Goal: Task Accomplishment & Management: Use online tool/utility

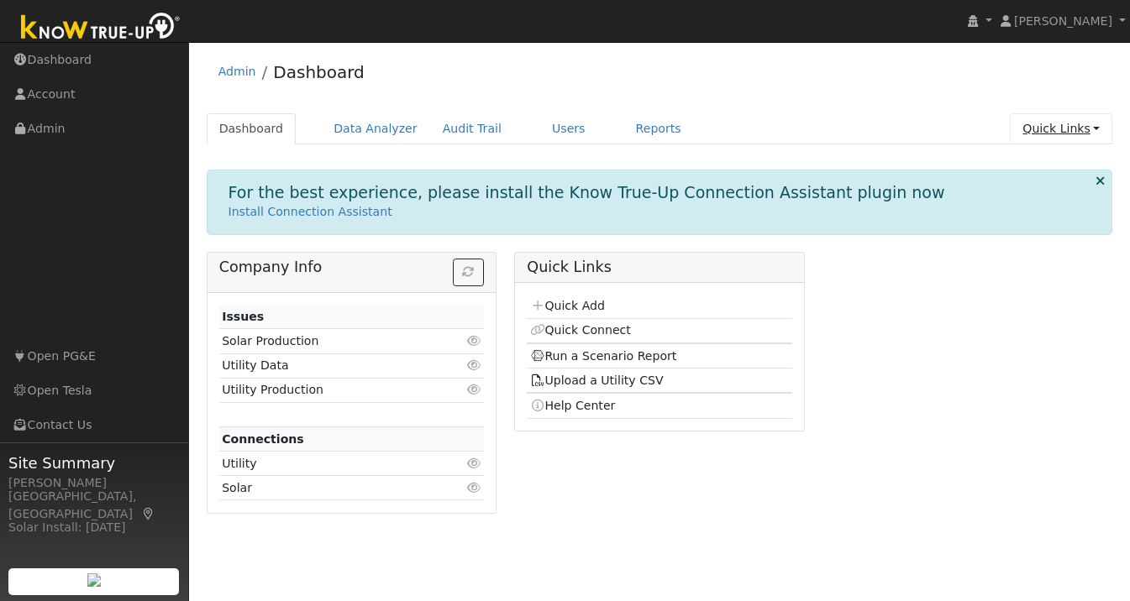
click at [1066, 129] on link "Quick Links" at bounding box center [1061, 128] width 102 height 31
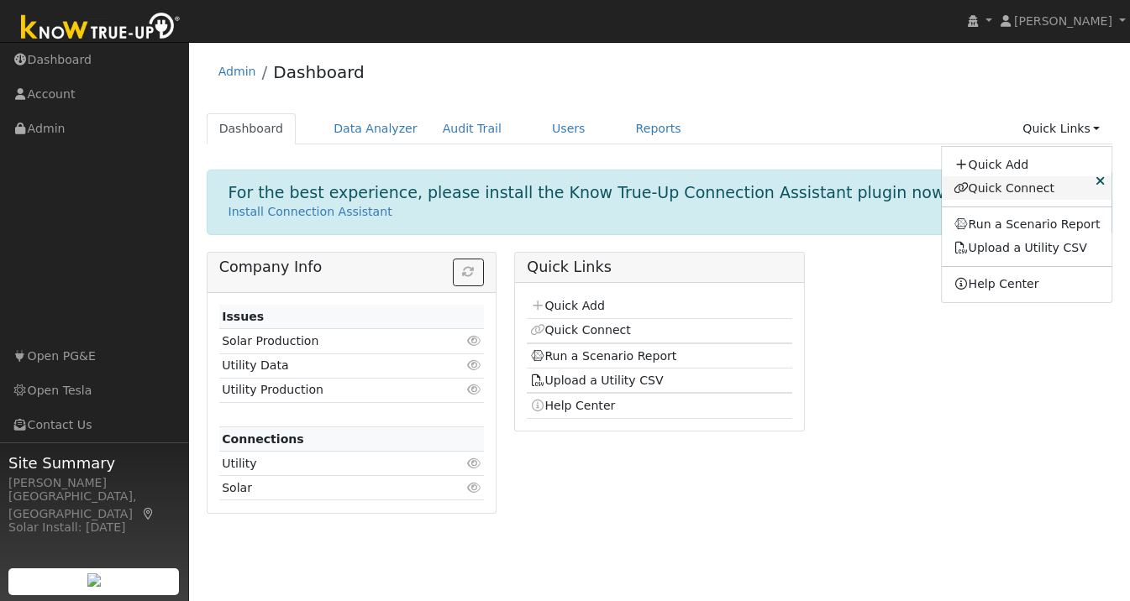
click at [1016, 186] on link "Quick Connect" at bounding box center [1027, 188] width 170 height 24
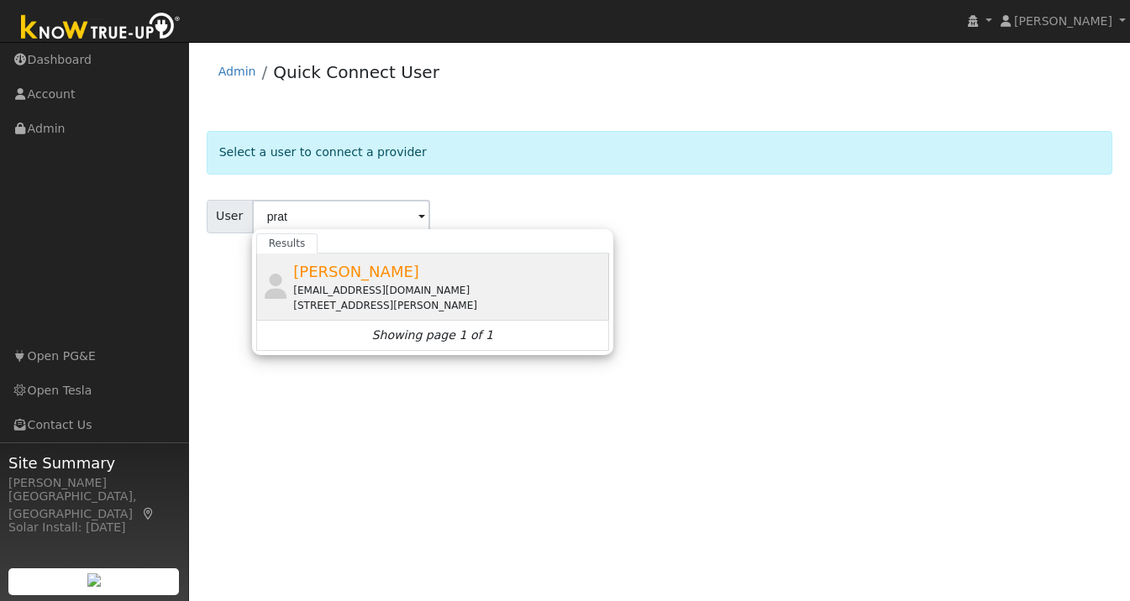
click at [348, 286] on div "prateek2686@gmail.com" at bounding box center [449, 290] width 312 height 15
type input "Prateek Singhal"
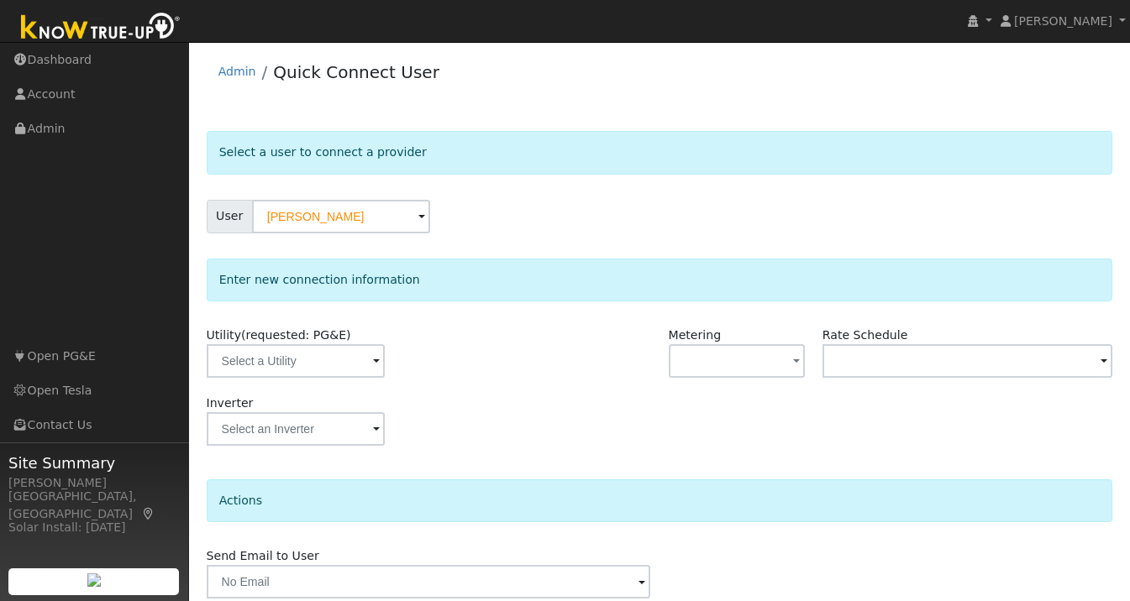
click at [373, 358] on span at bounding box center [376, 362] width 7 height 19
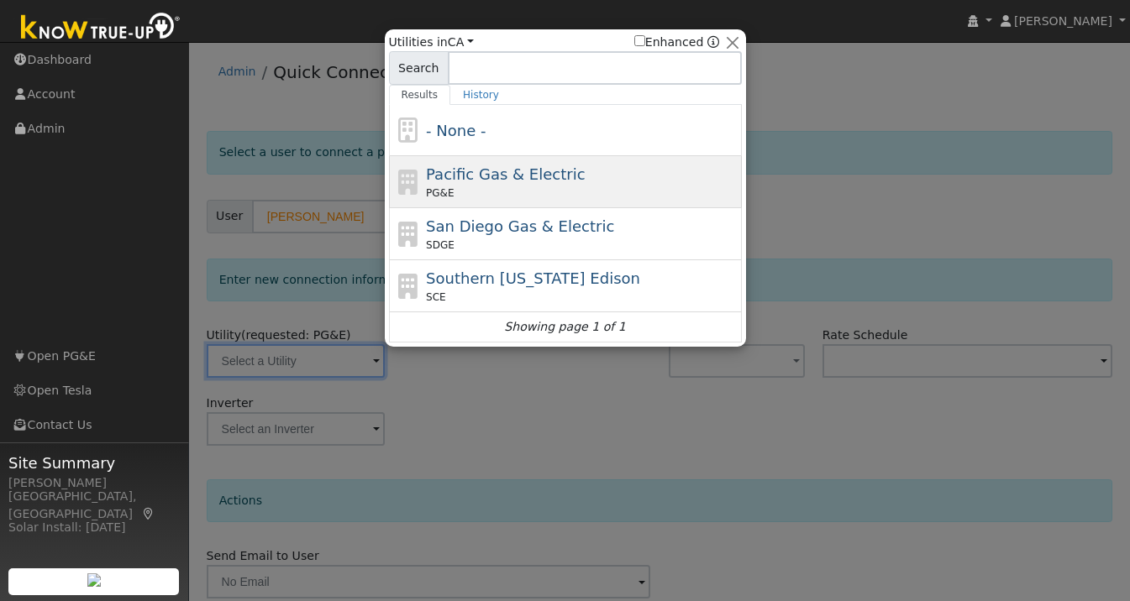
click at [494, 168] on span "Pacific Gas & Electric" at bounding box center [505, 174] width 159 height 18
type input "PG&E"
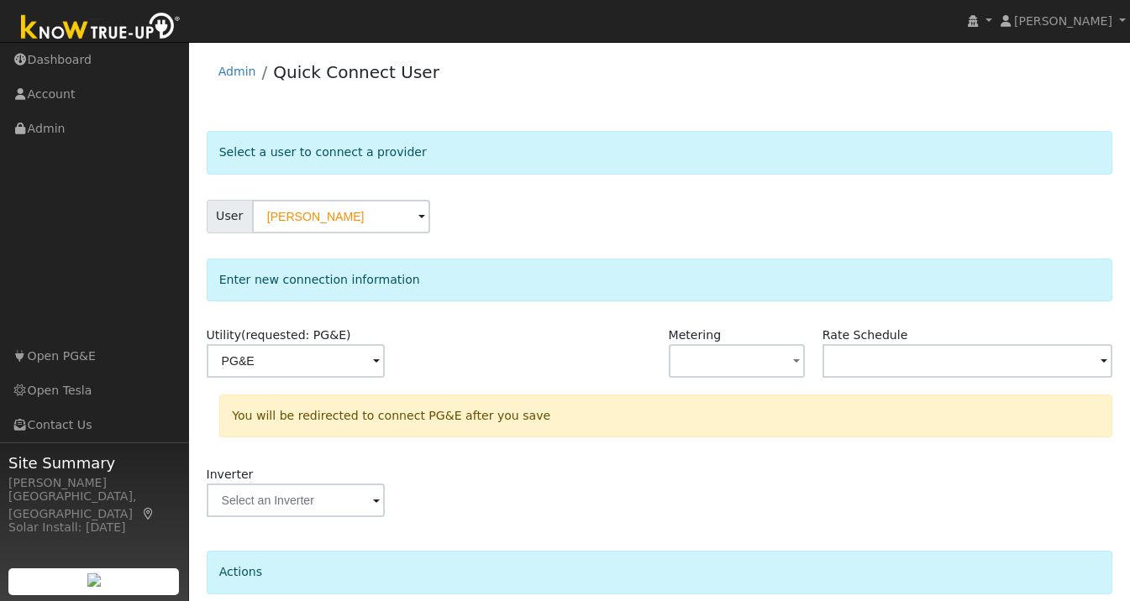
scroll to position [139, 0]
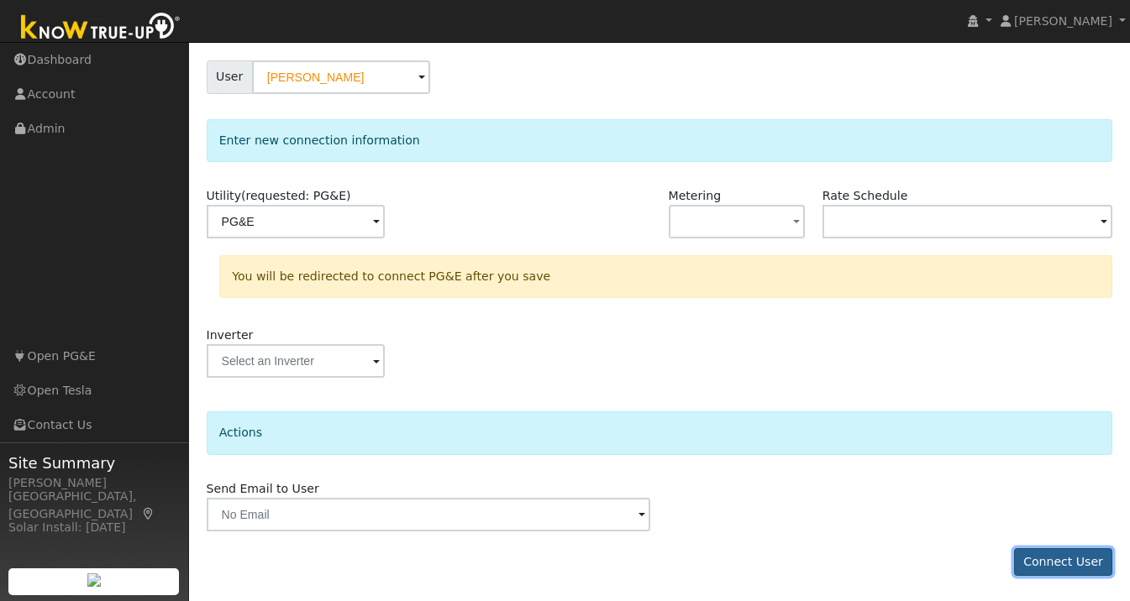
click at [1046, 564] on button "Connect User" at bounding box center [1063, 562] width 99 height 29
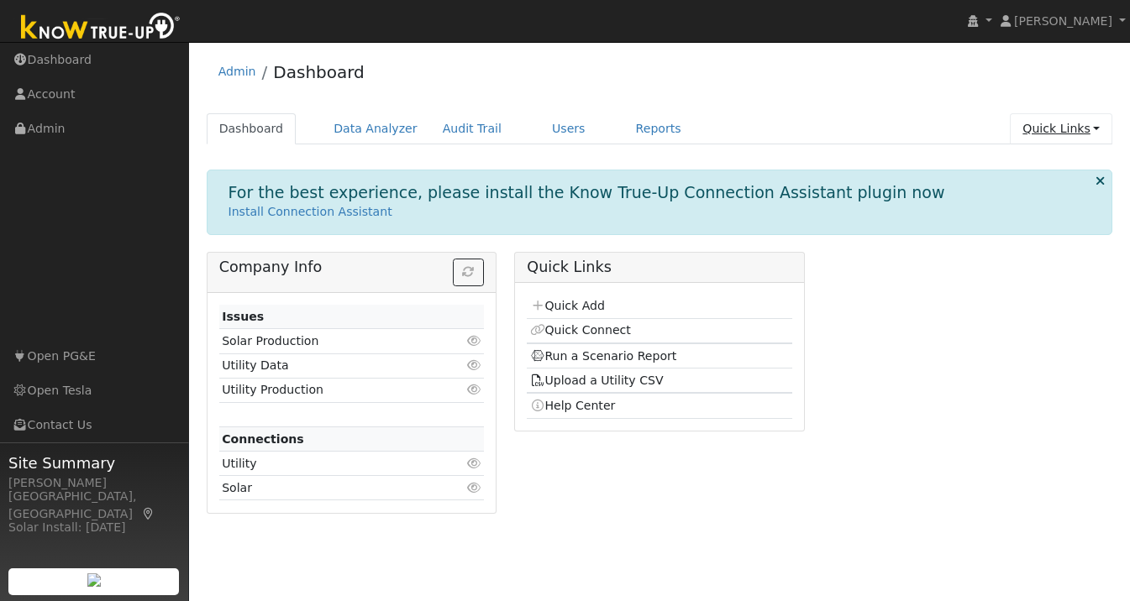
click at [1083, 127] on link "Quick Links" at bounding box center [1061, 128] width 102 height 31
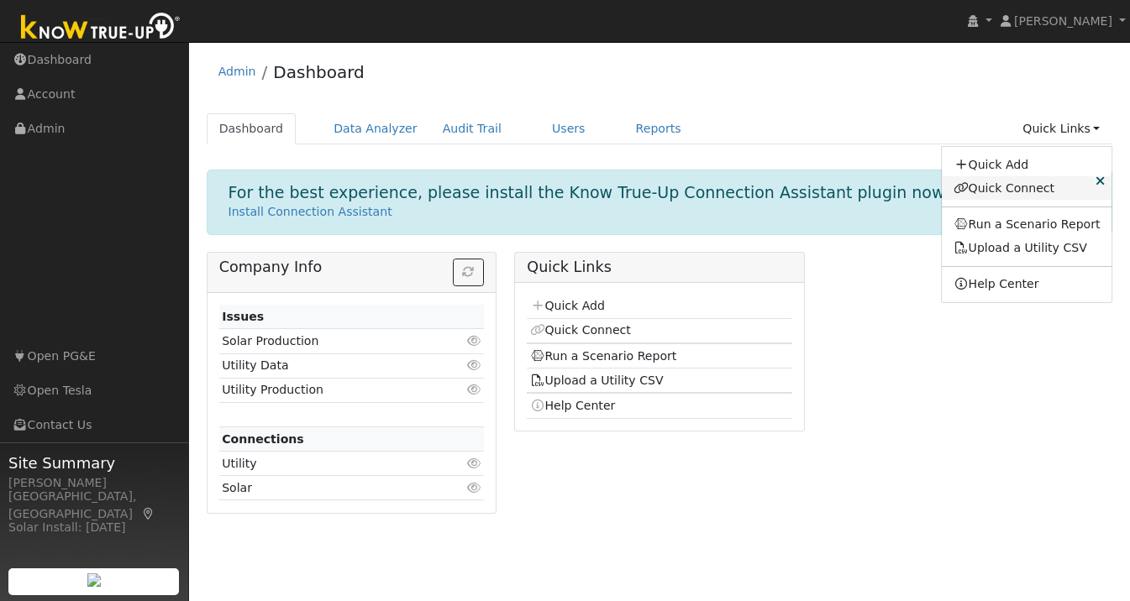
click at [1035, 189] on link "Quick Connect" at bounding box center [1027, 188] width 170 height 24
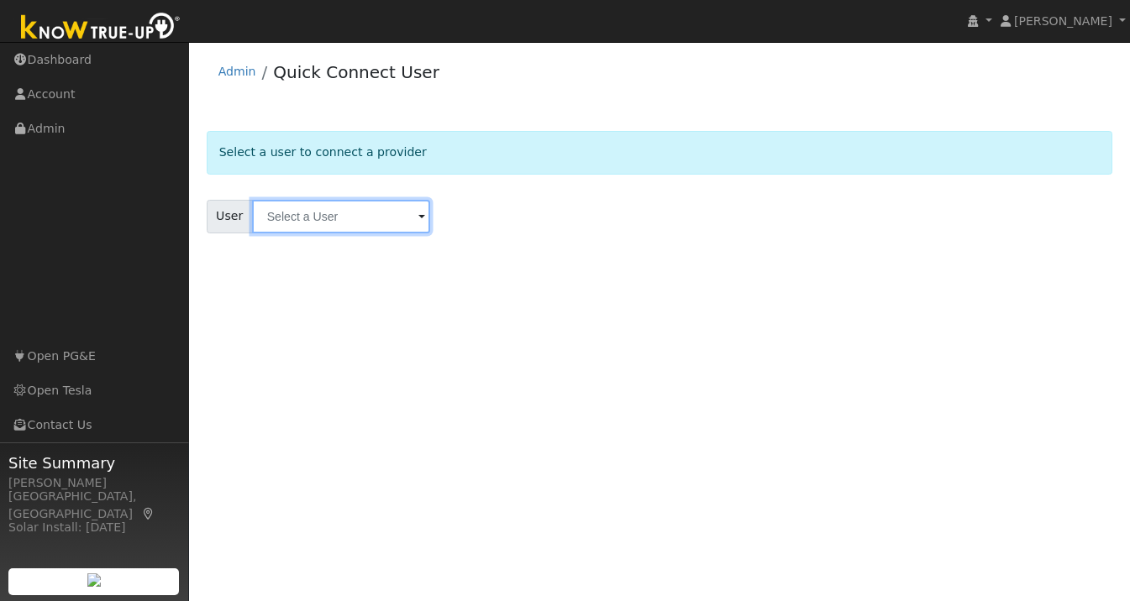
click at [310, 213] on input "text" at bounding box center [341, 217] width 178 height 34
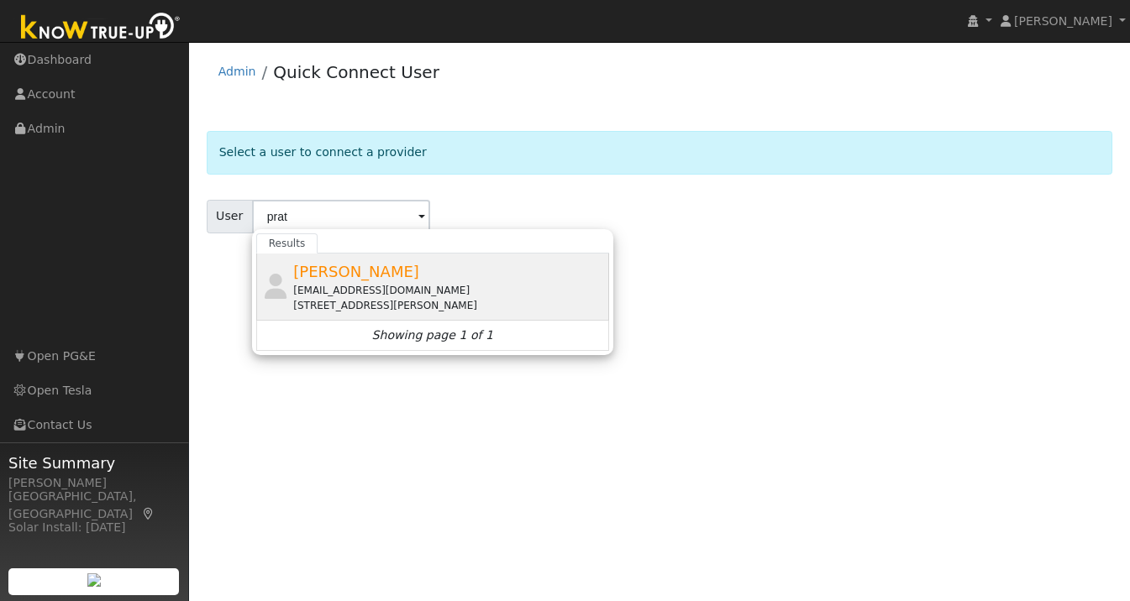
click at [358, 285] on div "prateek2686@gmail.com" at bounding box center [449, 290] width 312 height 15
type input "Prateek Singhal"
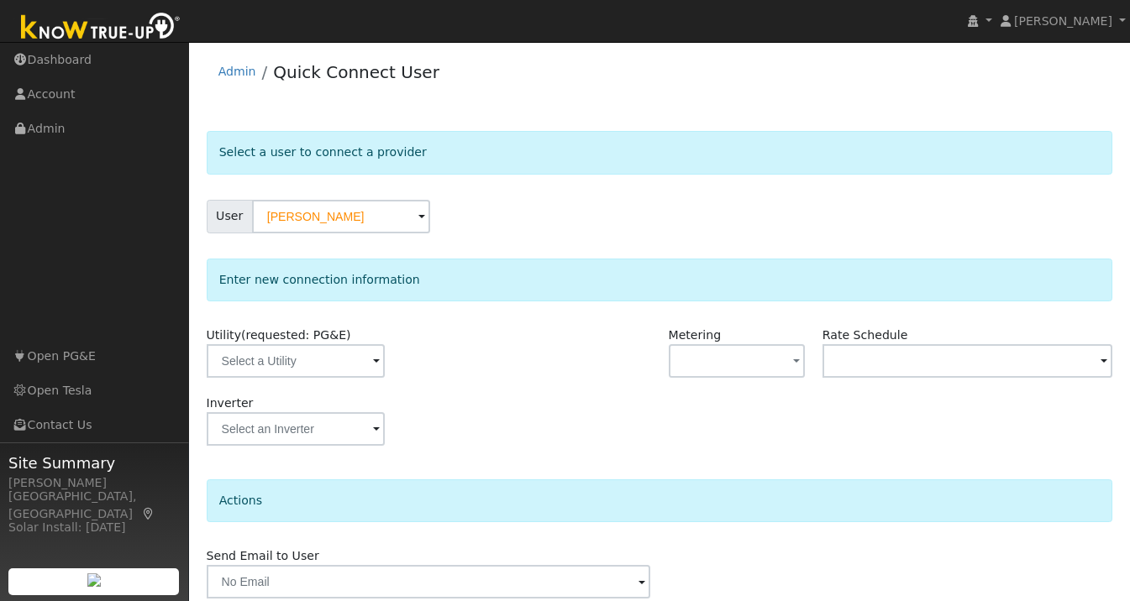
click at [373, 355] on span at bounding box center [376, 362] width 7 height 19
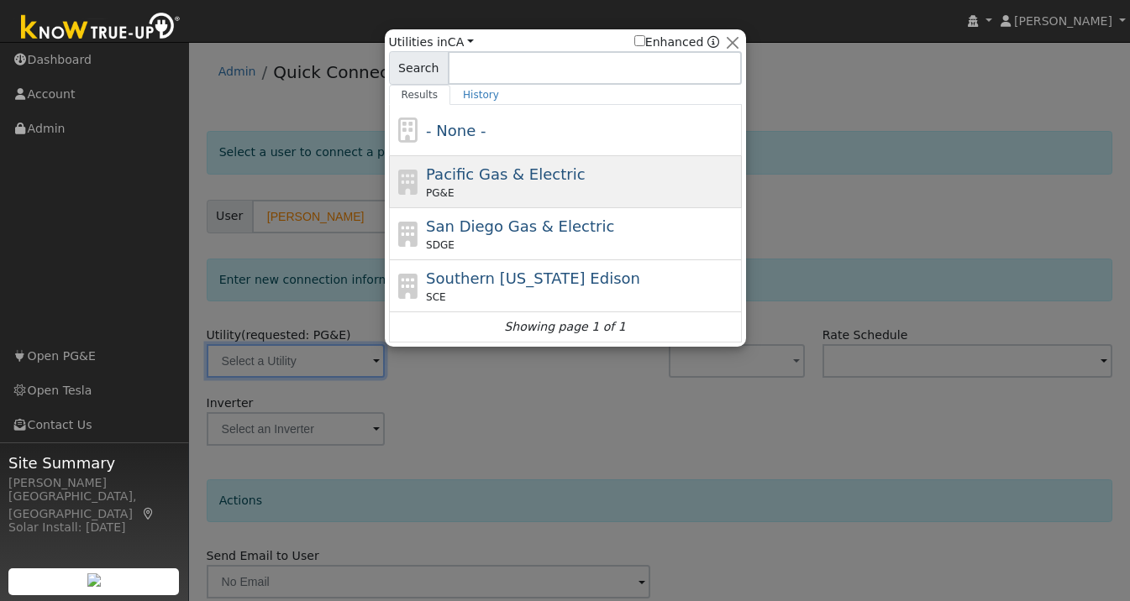
click at [547, 196] on div "PG&E" at bounding box center [582, 193] width 312 height 15
type input "PG&E"
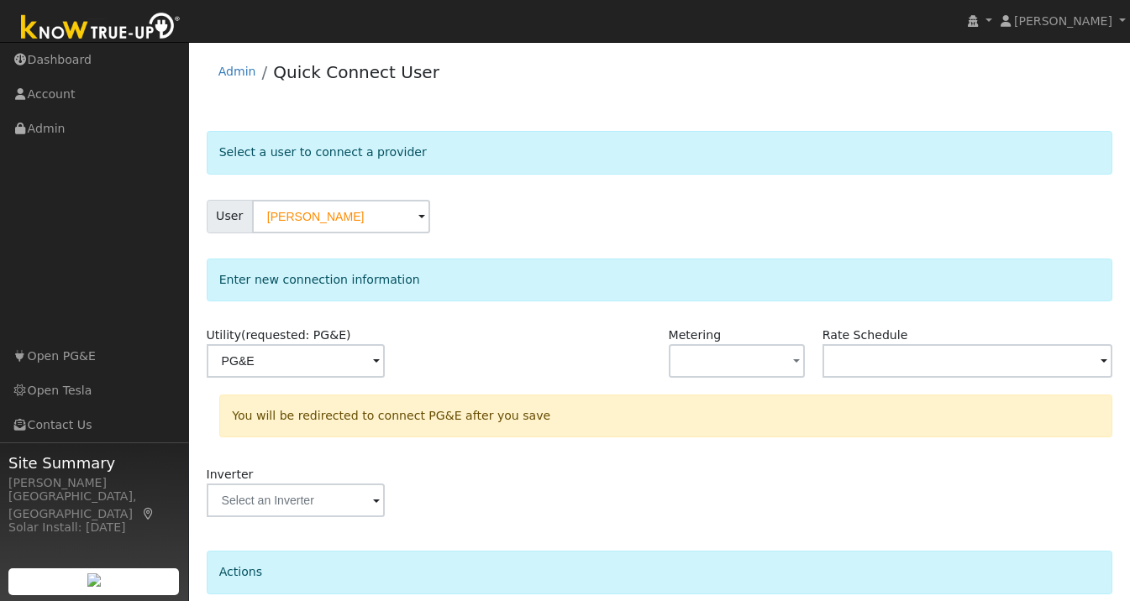
scroll to position [139, 0]
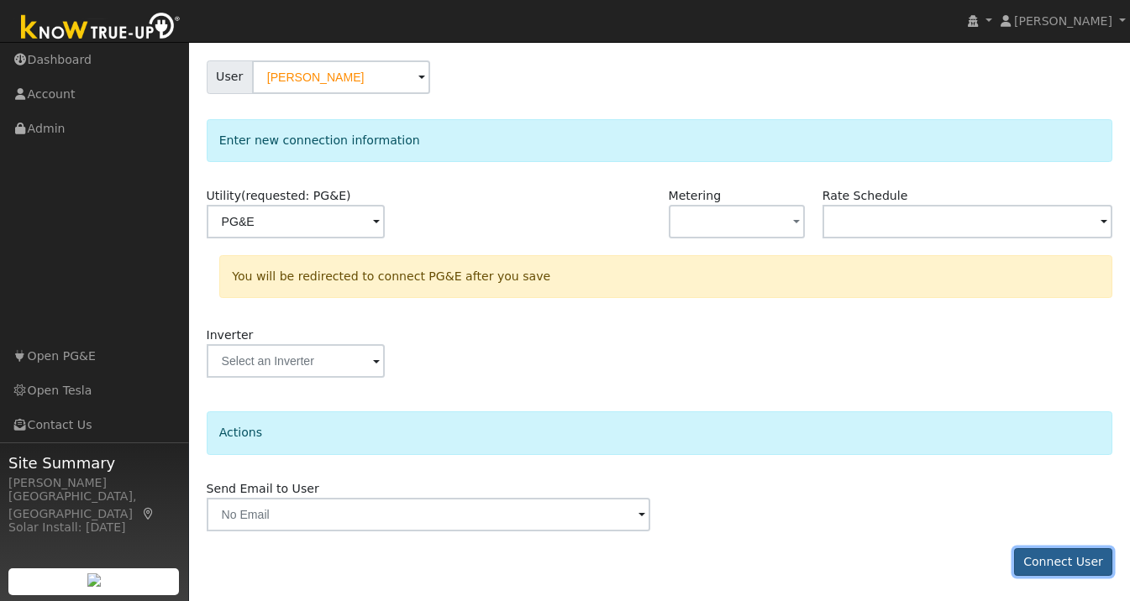
click at [1064, 559] on button "Connect User" at bounding box center [1063, 562] width 99 height 29
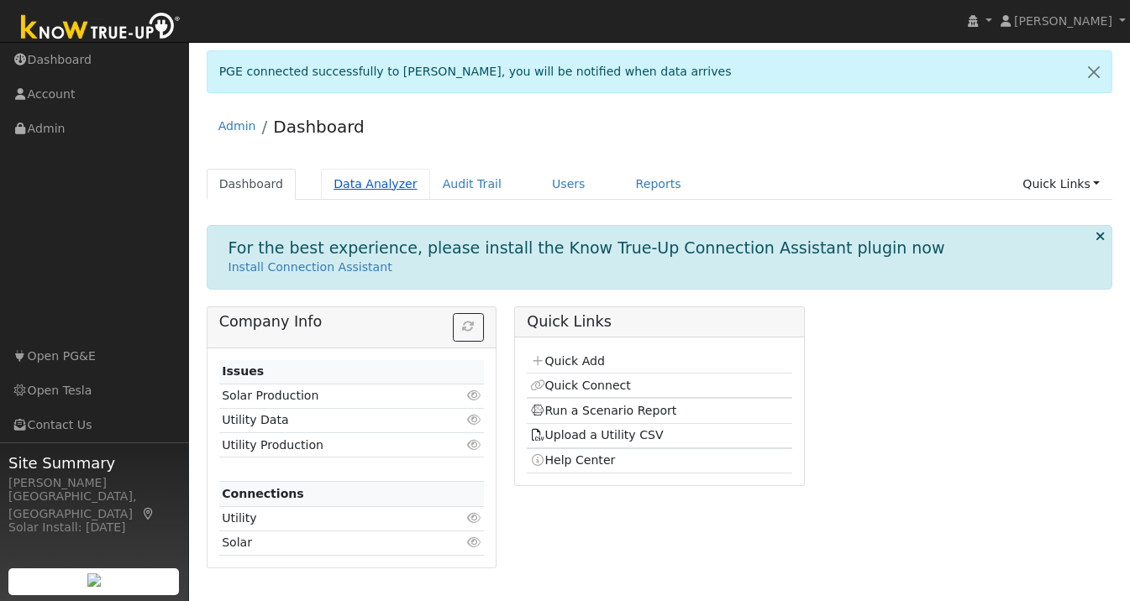
click at [381, 188] on link "Data Analyzer" at bounding box center [375, 184] width 109 height 31
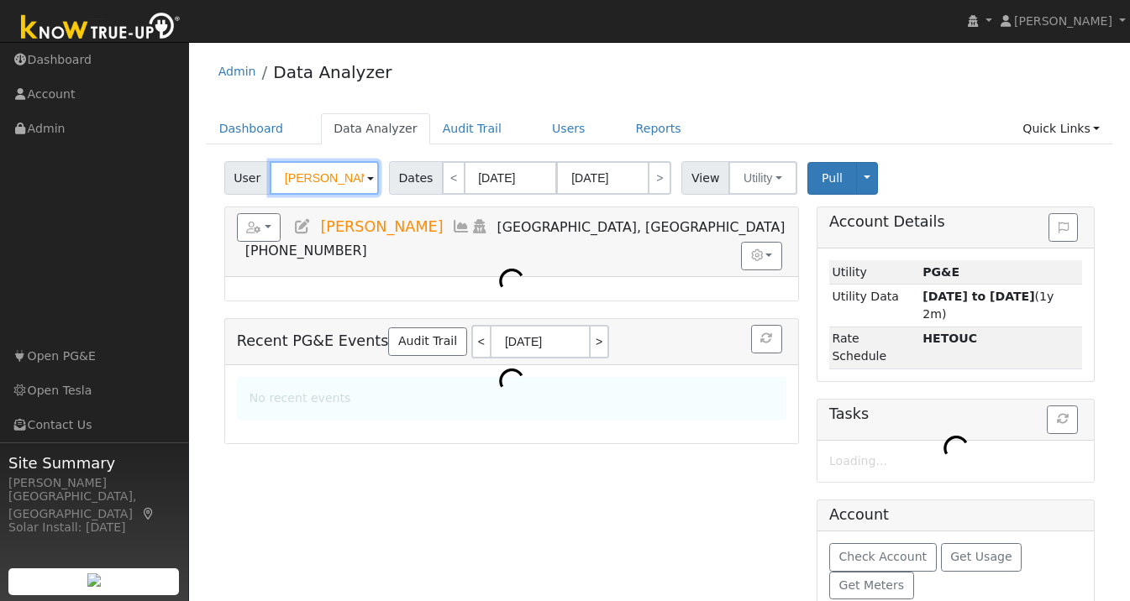
click at [317, 177] on input "[PERSON_NAME]" at bounding box center [324, 178] width 109 height 34
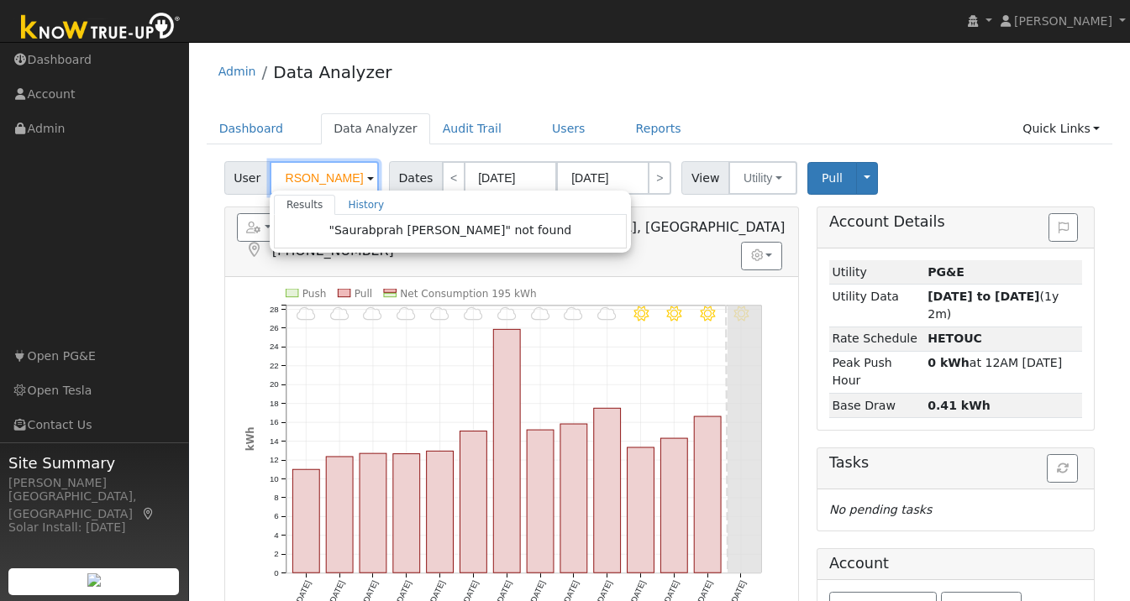
drag, startPoint x: 284, startPoint y: 180, endPoint x: 415, endPoint y: 180, distance: 131.0
click at [415, 180] on div "User Saurabprah Nijhawan Results History "Saurabprah Nijhawan" not found Enter …" at bounding box center [659, 174] width 877 height 39
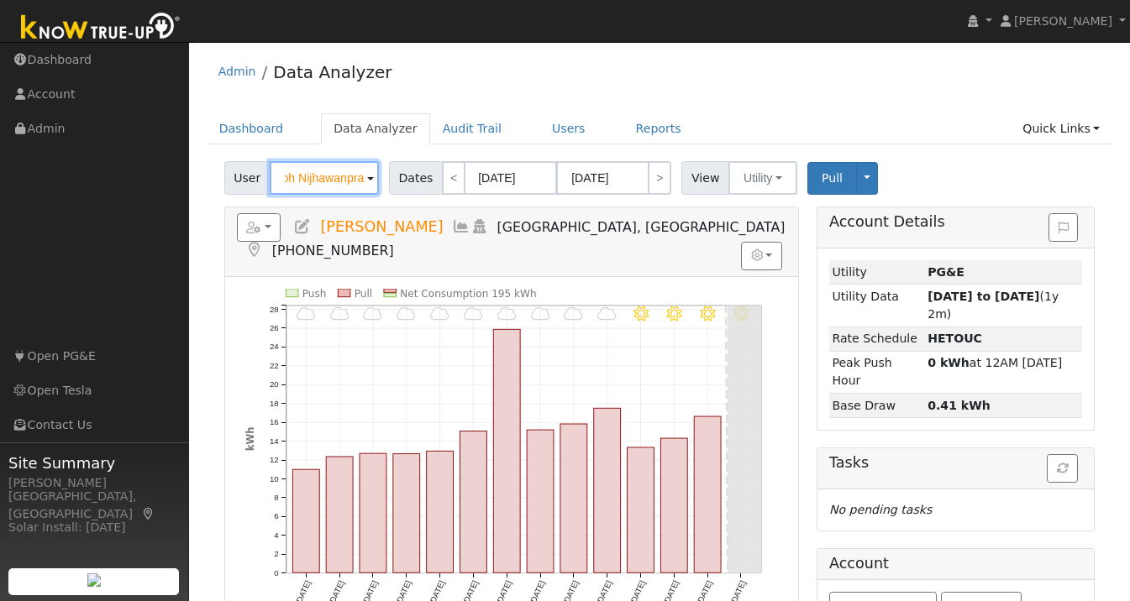
scroll to position [0, 39]
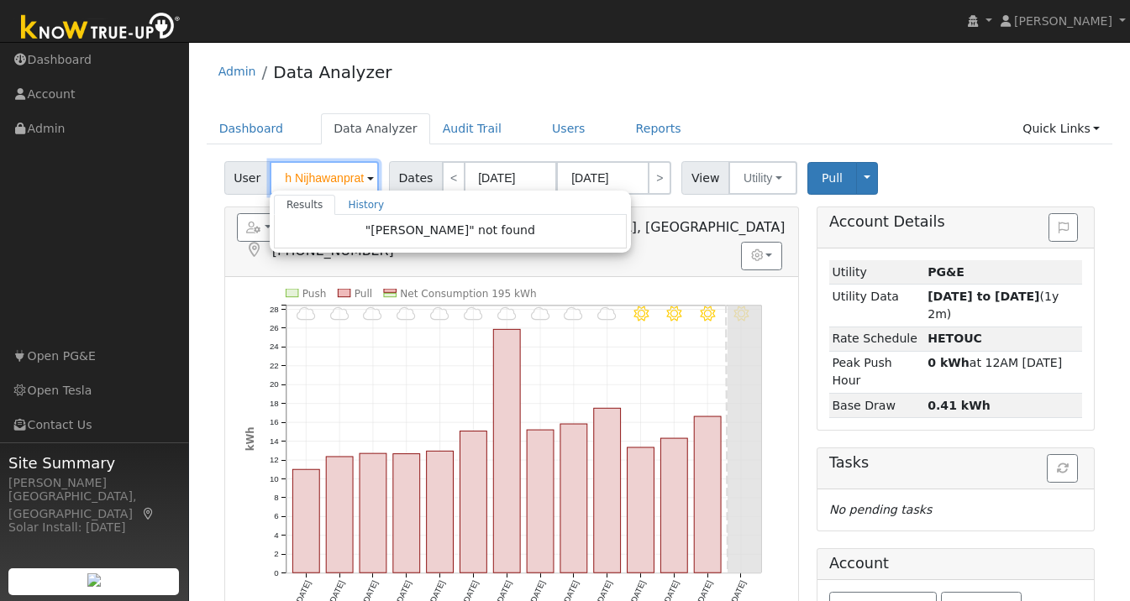
drag, startPoint x: 282, startPoint y: 176, endPoint x: 401, endPoint y: 180, distance: 118.5
click at [402, 180] on div "User Saurabh Nijhawanprat Results History "Saurabh Nijhawanprat" not found Ente…" at bounding box center [659, 174] width 877 height 39
type input "S"
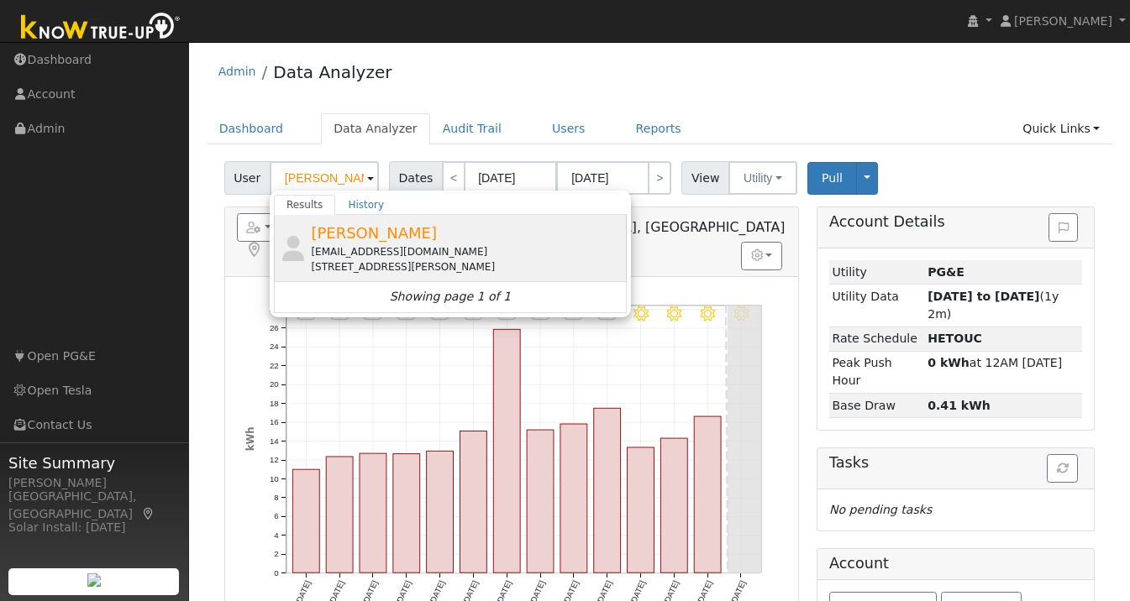
click at [403, 242] on div "Prateek Singhal prateek2686@gmail.com 4375 Fleming Avenue, Oakland, CA 94619" at bounding box center [467, 248] width 312 height 53
type input "[PERSON_NAME]"
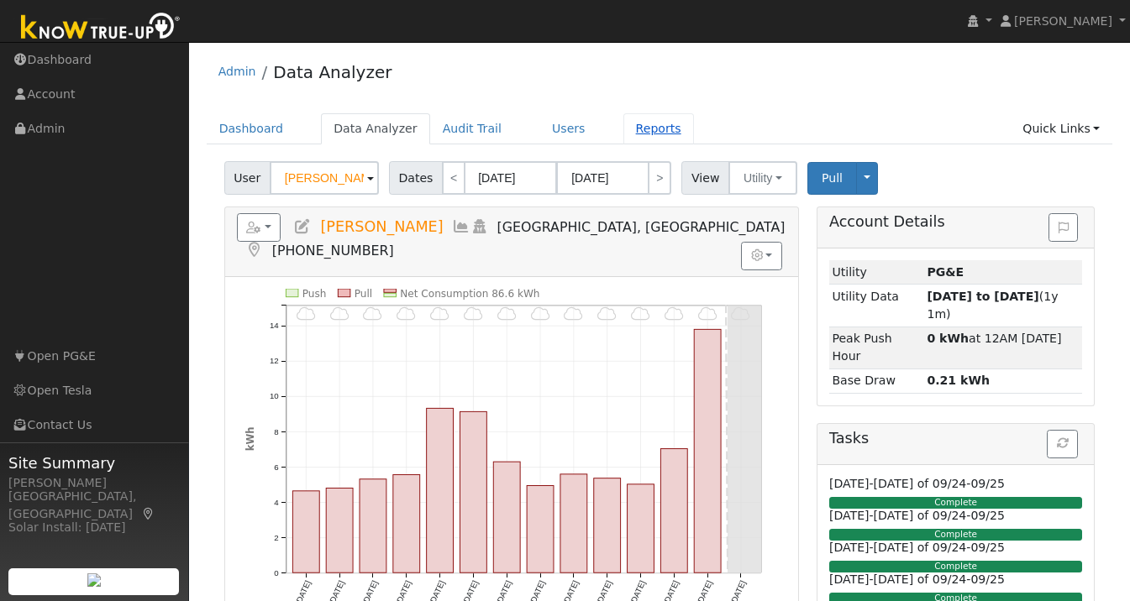
click at [635, 128] on link "Reports" at bounding box center [658, 128] width 71 height 31
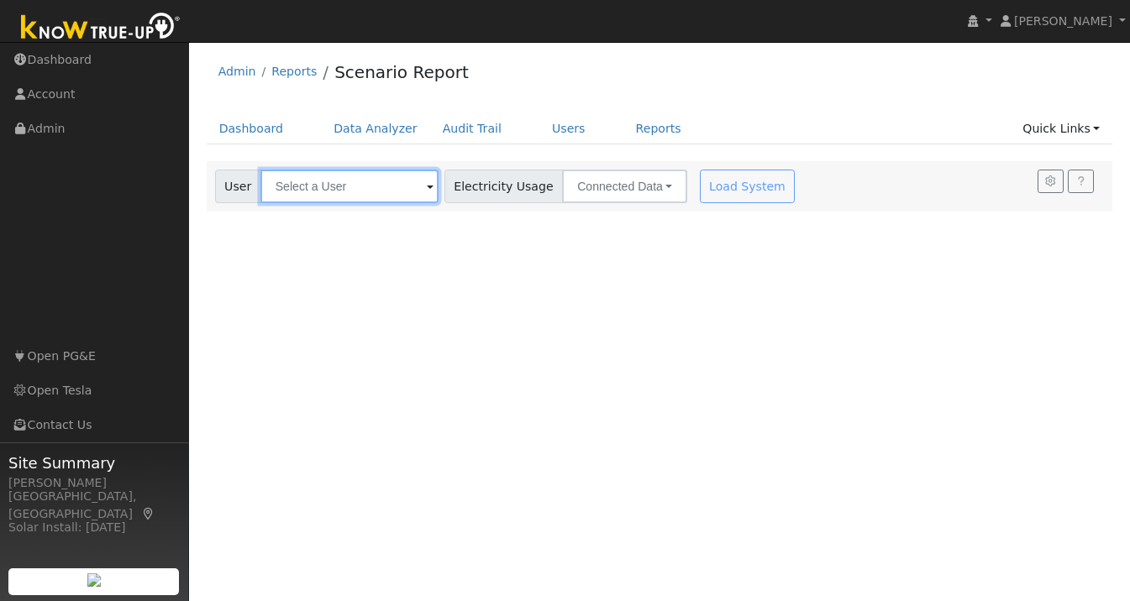
click at [339, 189] on input "text" at bounding box center [349, 187] width 178 height 34
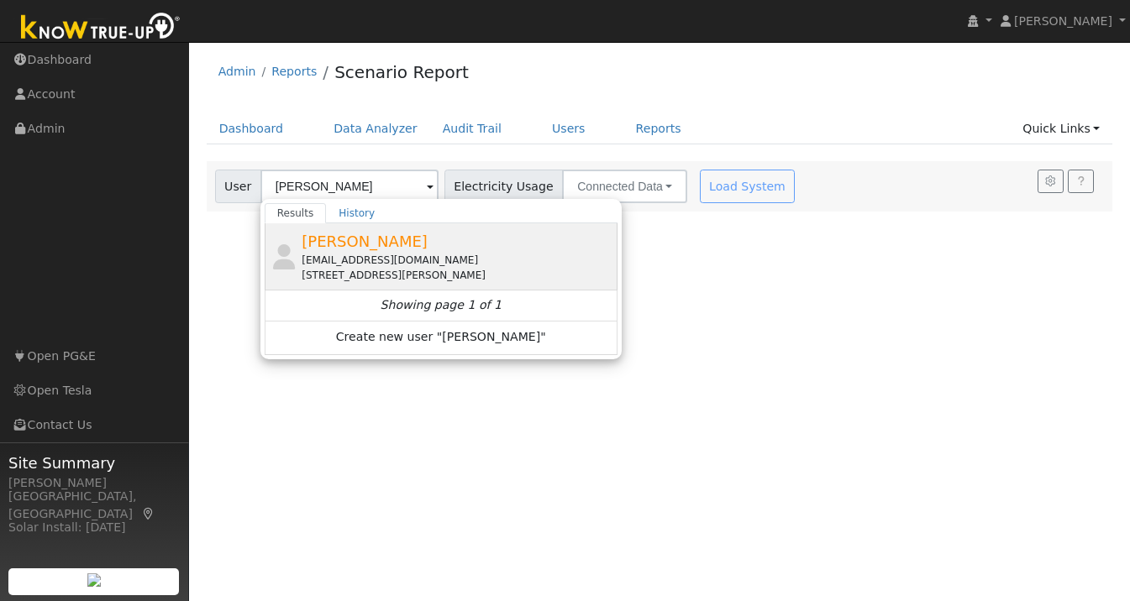
click at [355, 256] on div "[EMAIL_ADDRESS][DOMAIN_NAME]" at bounding box center [458, 260] width 312 height 15
type input "[PERSON_NAME]"
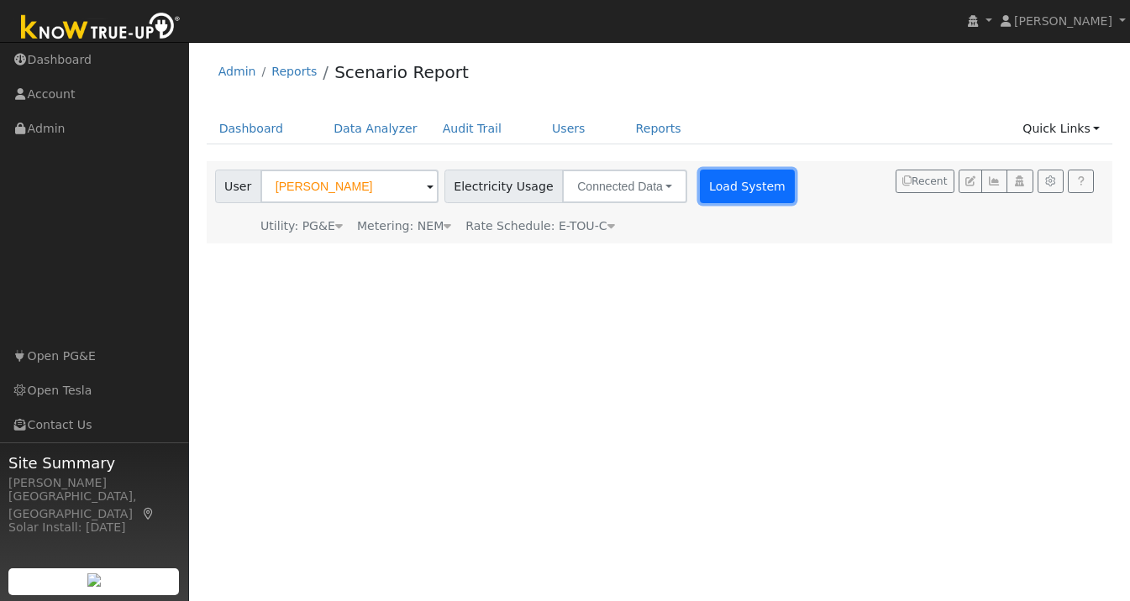
click at [718, 190] on button "Load System" at bounding box center [748, 187] width 96 height 34
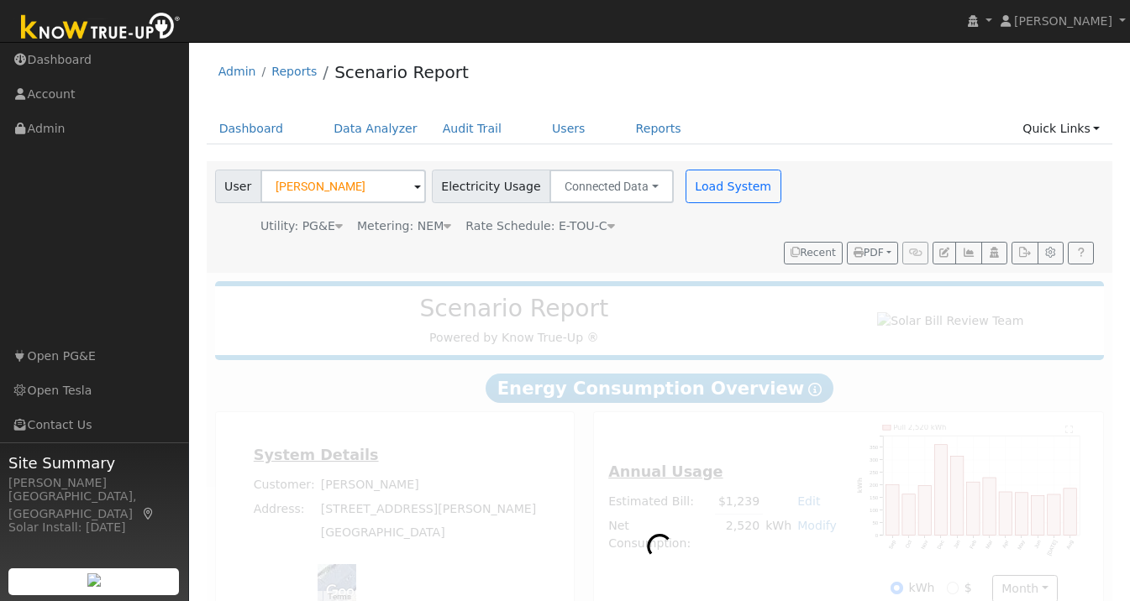
scroll to position [18, 0]
